Goal: Complete application form

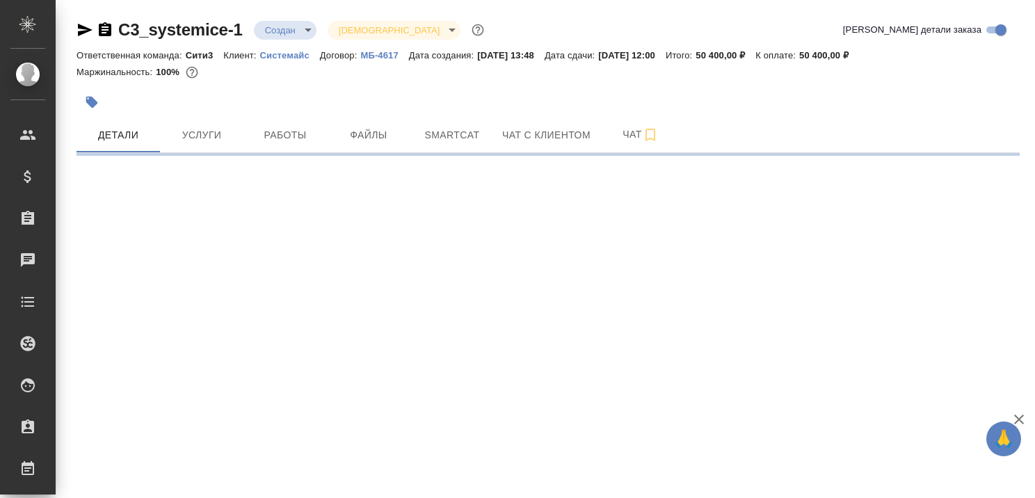
select select "RU"
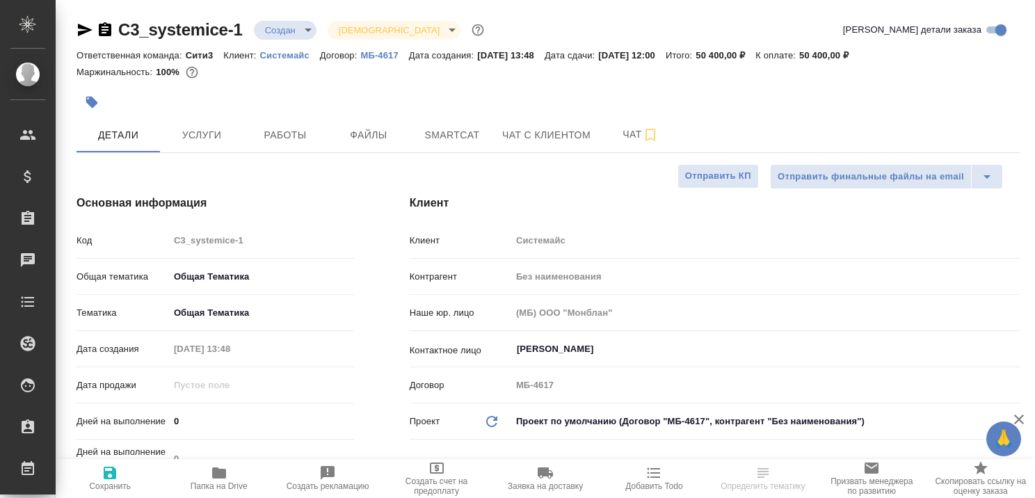
type textarea "x"
type input "[PERSON_NAME]"
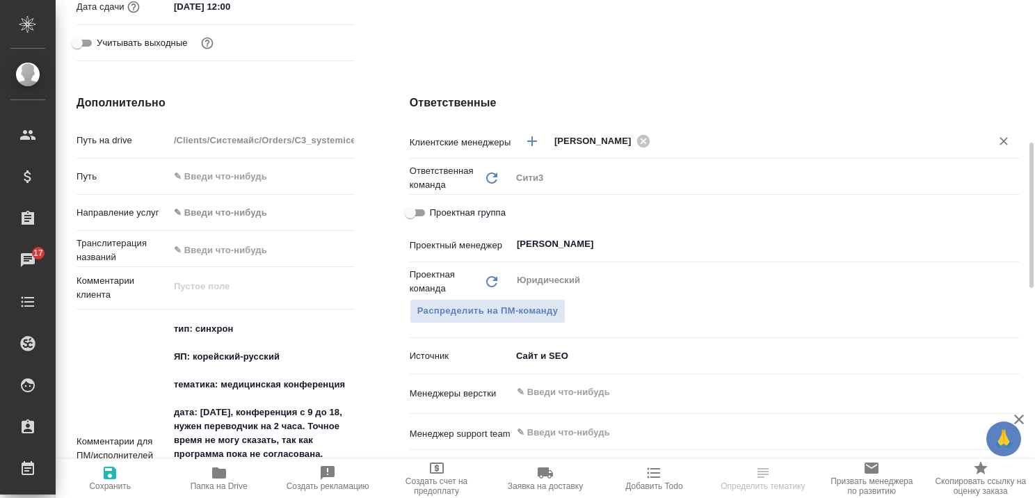
scroll to position [626, 0]
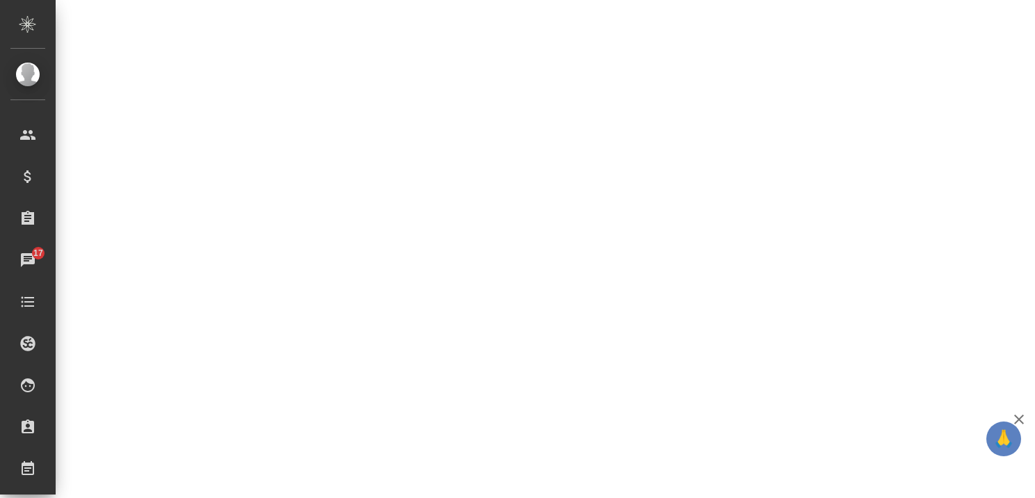
select select "RU"
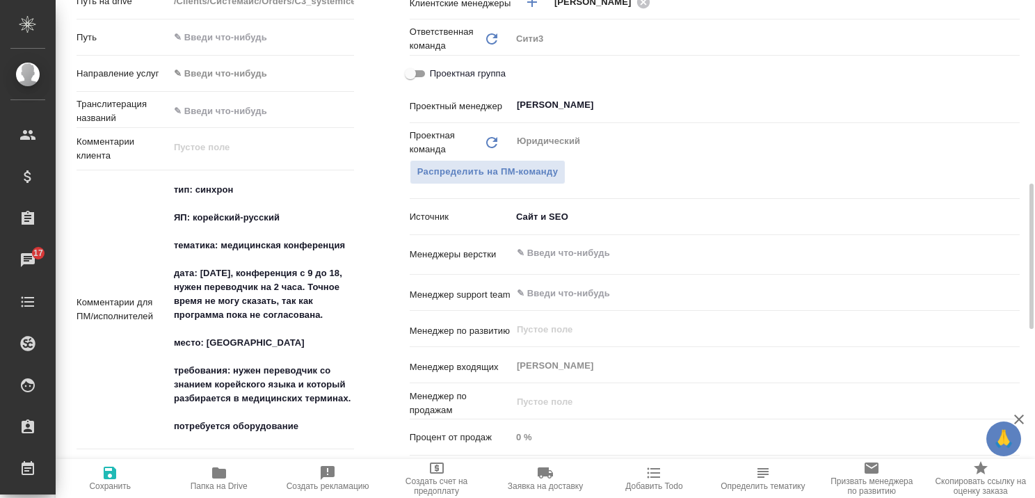
type textarea "x"
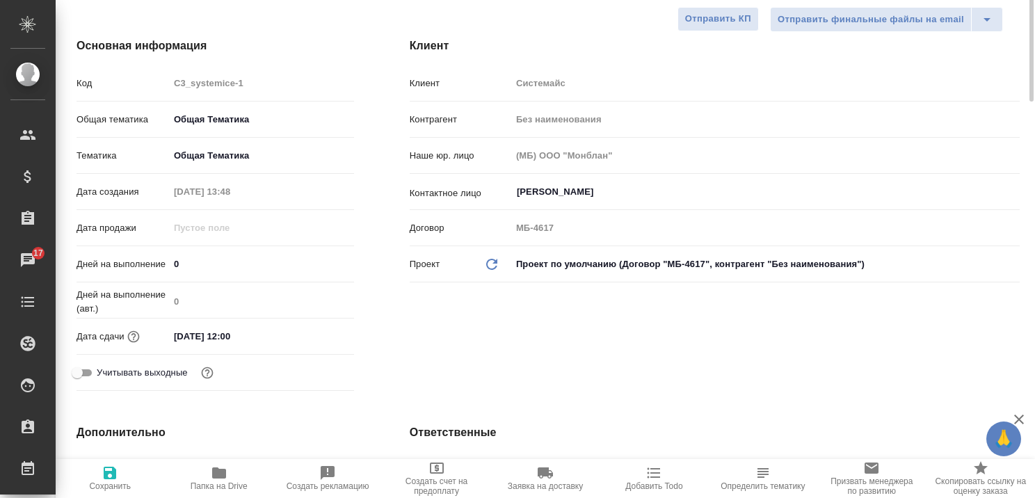
scroll to position [0, 0]
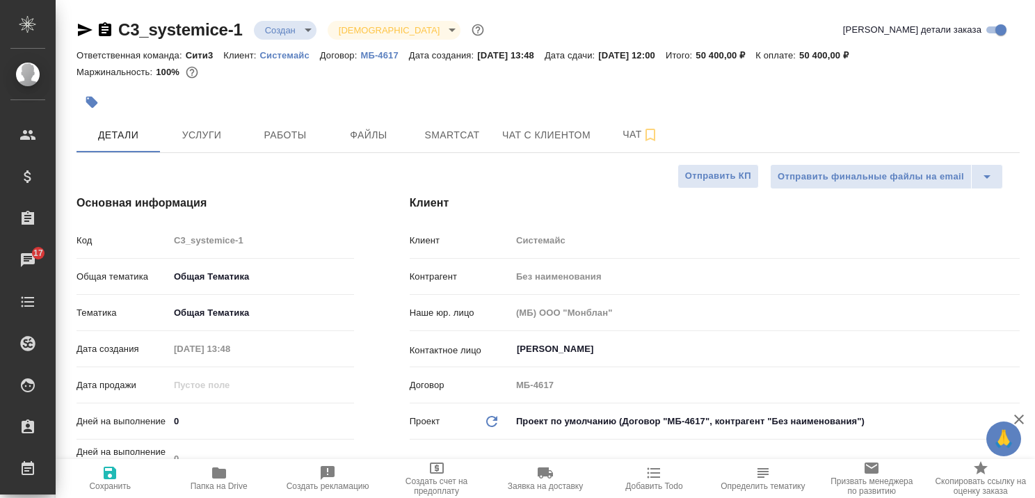
type textarea "x"
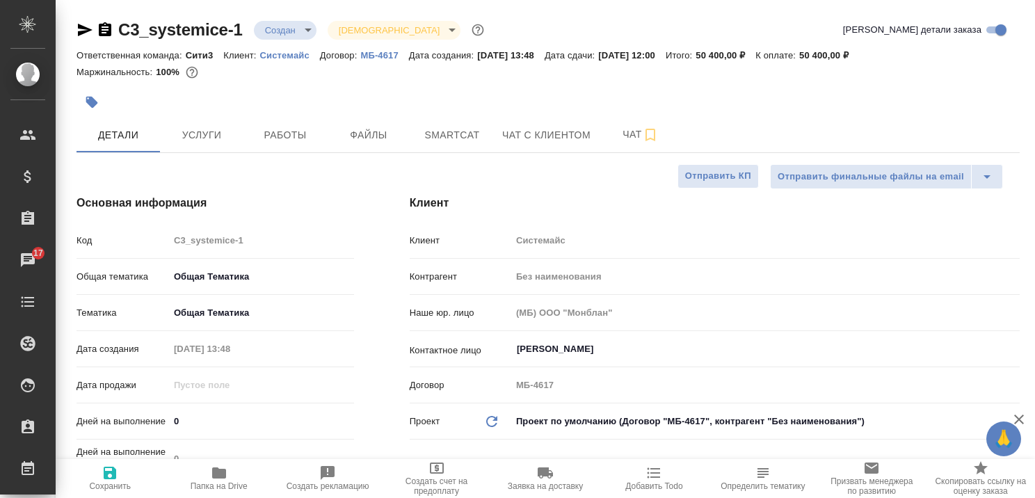
type textarea "x"
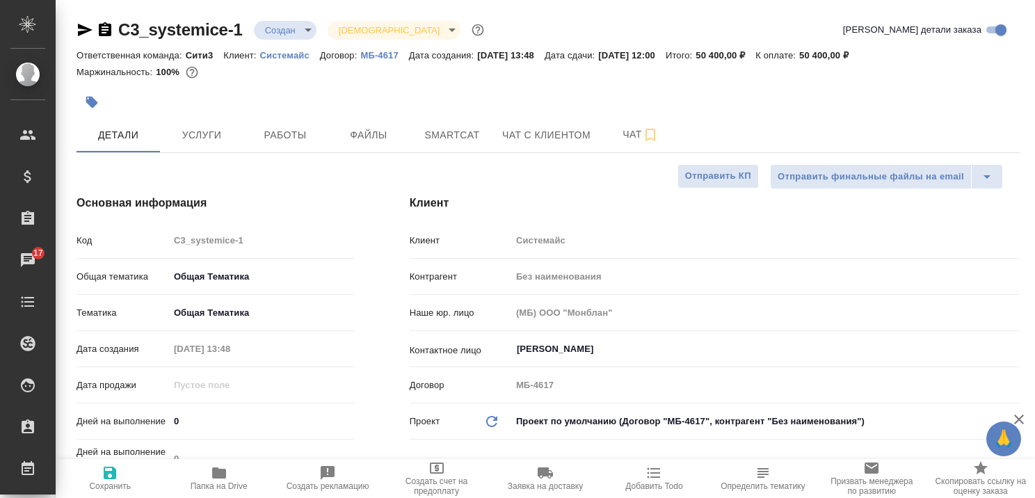
type textarea "x"
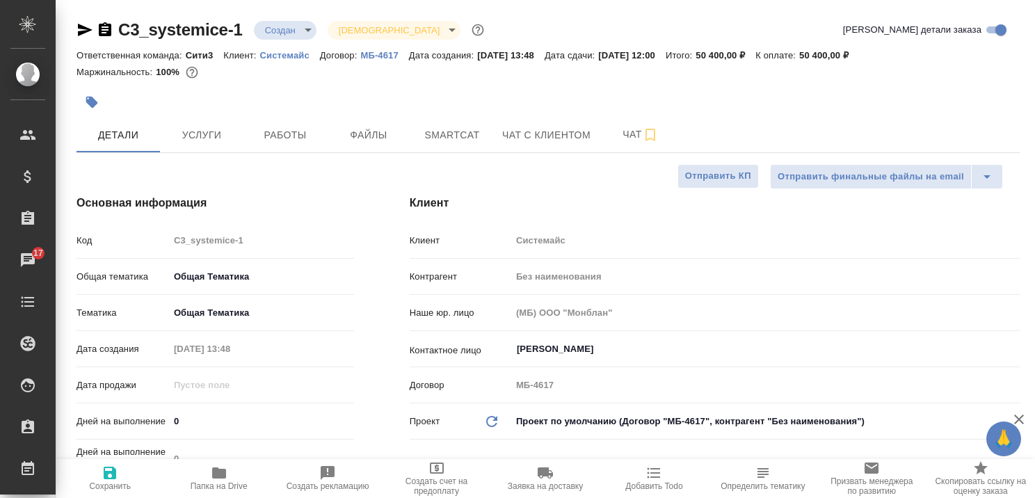
type textarea "x"
